Goal: Information Seeking & Learning: Learn about a topic

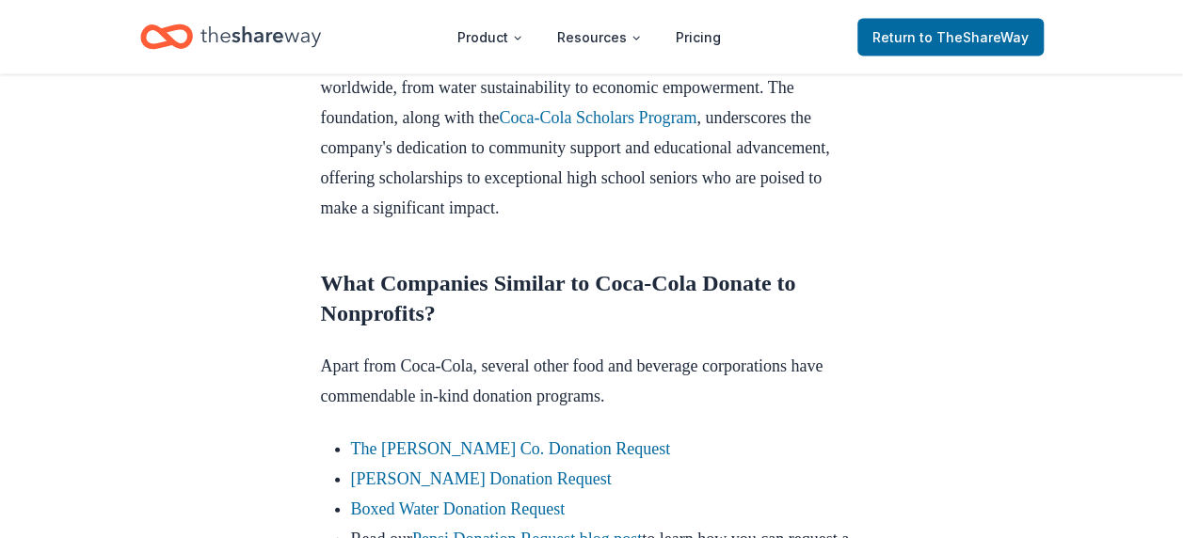
scroll to position [2259, 0]
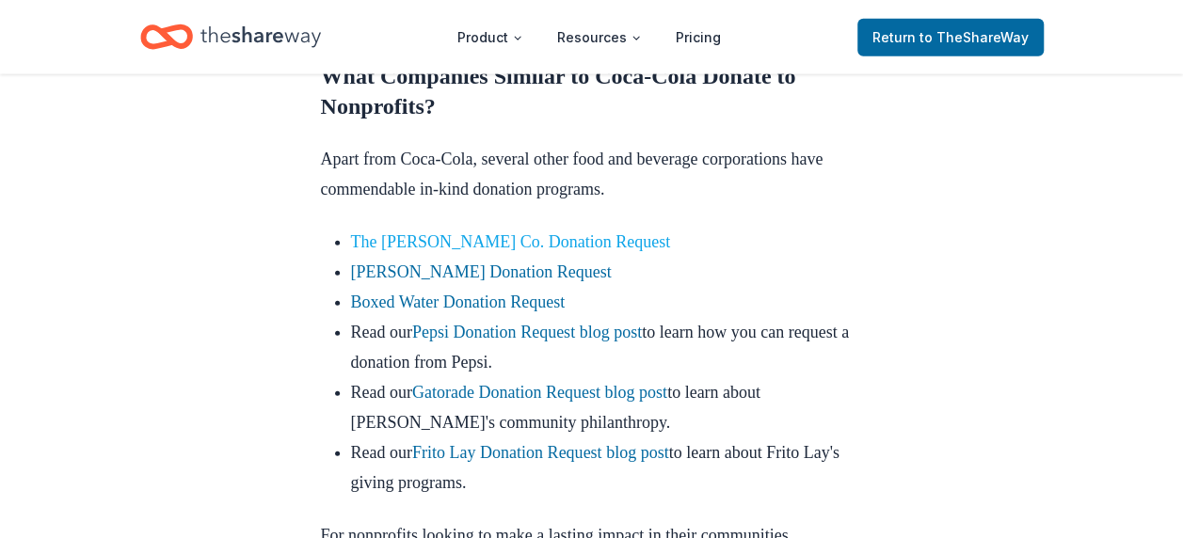
click at [636, 251] on link "The [PERSON_NAME] Co. Donation Request" at bounding box center [510, 241] width 319 height 19
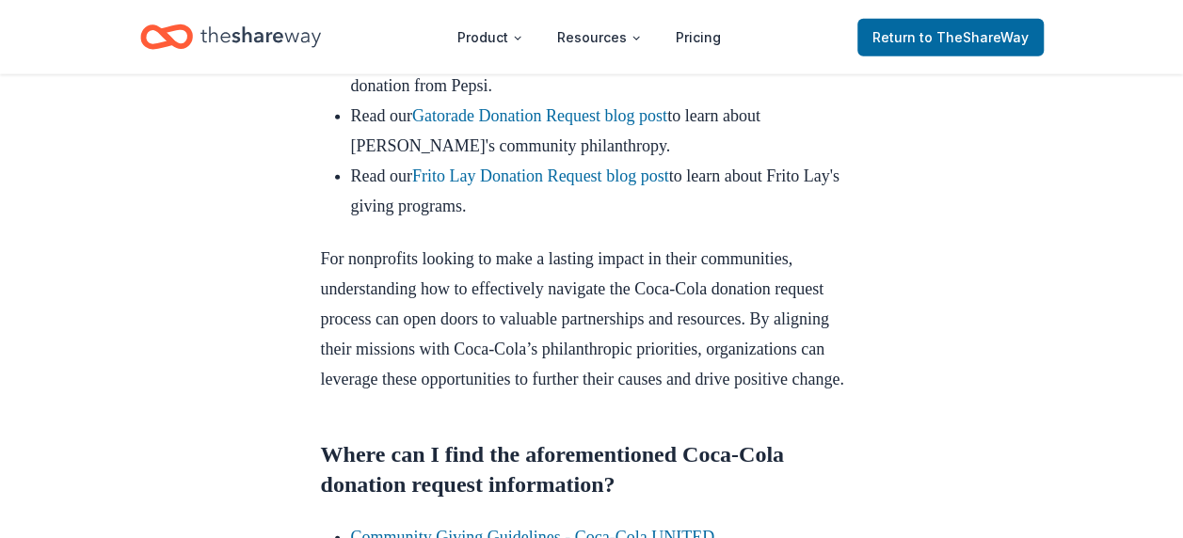
scroll to position [2541, 0]
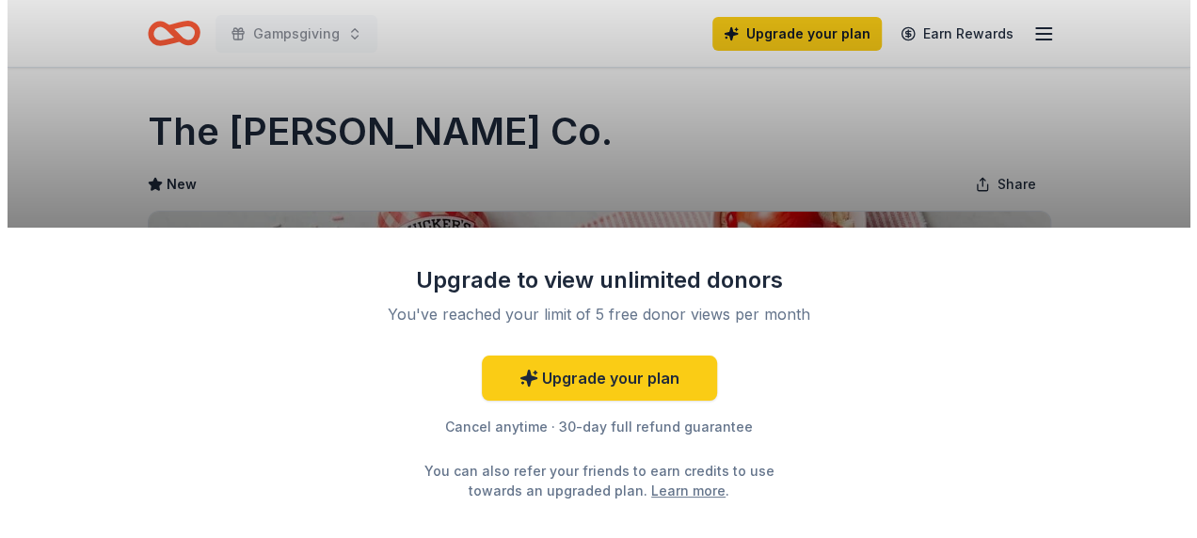
scroll to position [94, 0]
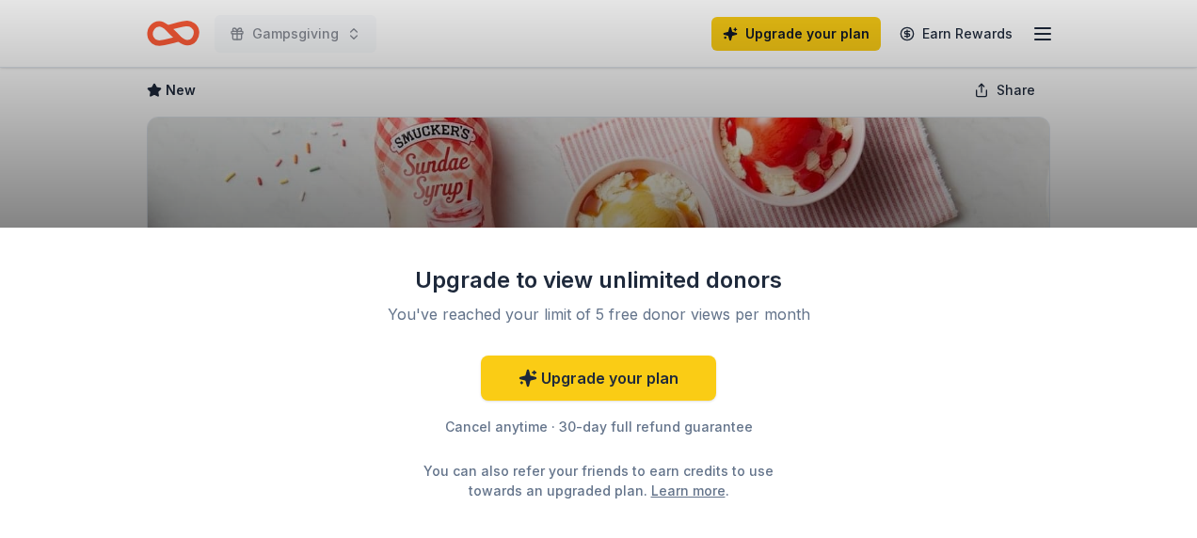
click at [574, 127] on div "Upgrade to view unlimited donors You've reached your limit of 5 free donor view…" at bounding box center [598, 269] width 1197 height 538
click at [111, 152] on div "Upgrade to view unlimited donors You've reached your limit of 5 free donor view…" at bounding box center [598, 269] width 1197 height 538
